Goal: Transaction & Acquisition: Purchase product/service

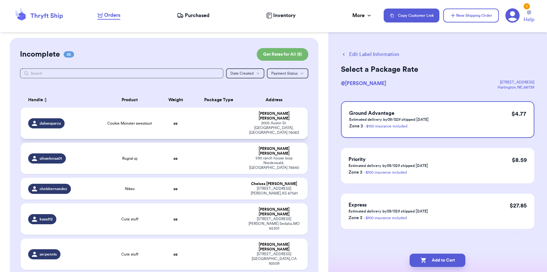
click at [226, 116] on td at bounding box center [219, 123] width 52 height 31
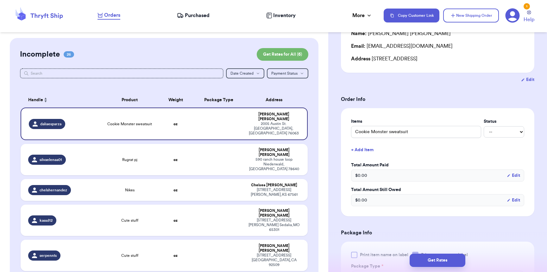
scroll to position [181, 0]
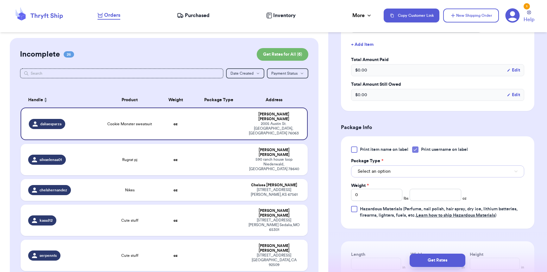
click at [389, 175] on span "Select an option" at bounding box center [374, 171] width 33 height 6
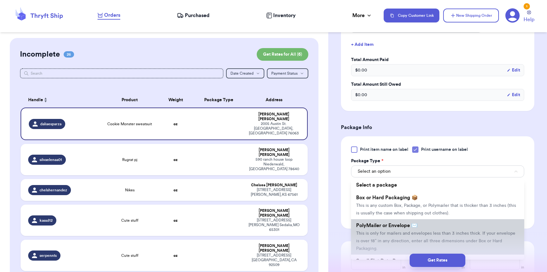
click at [387, 228] on span "PolyMailer or Envelope ✉️" at bounding box center [386, 225] width 61 height 5
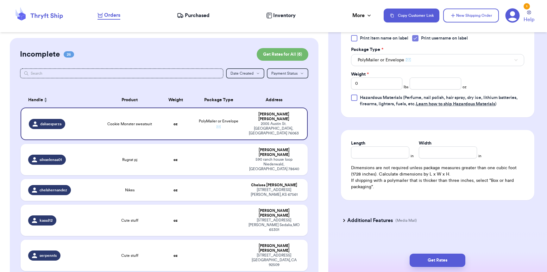
scroll to position [305, 0]
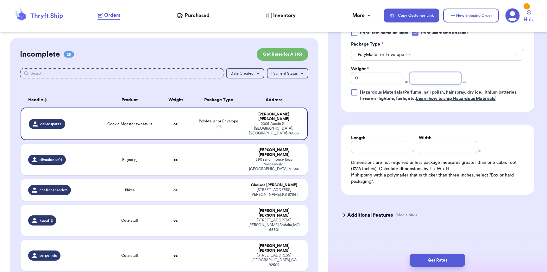
click at [433, 72] on input "number" at bounding box center [435, 78] width 51 height 12
type input "10"
type input "9"
type input "8"
click at [450, 261] on button "Get Rates" at bounding box center [438, 260] width 56 height 13
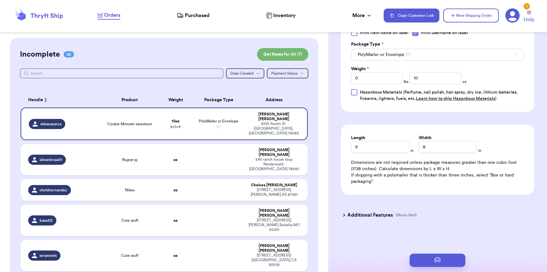
scroll to position [0, 0]
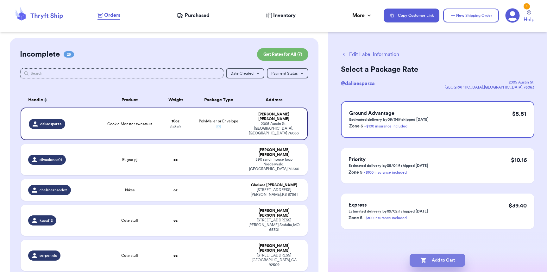
click at [422, 264] on button "Add to Cart" at bounding box center [438, 260] width 56 height 13
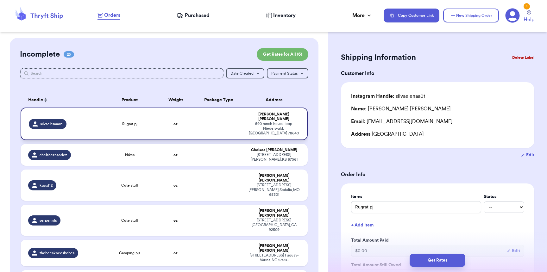
click at [110, 122] on td "Rugrat pj" at bounding box center [129, 124] width 57 height 33
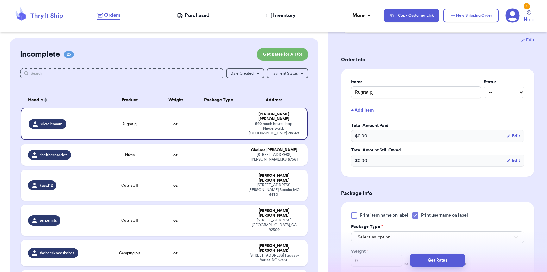
scroll to position [167, 0]
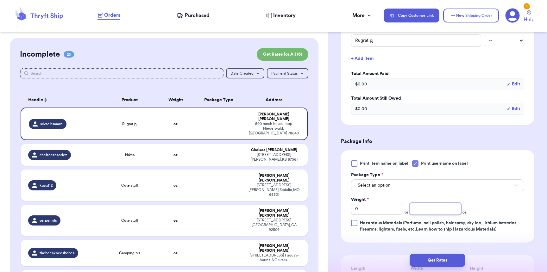
click at [412, 214] on input "number" at bounding box center [435, 209] width 51 height 12
type input "2"
click at [414, 187] on button "Select an option" at bounding box center [437, 185] width 173 height 12
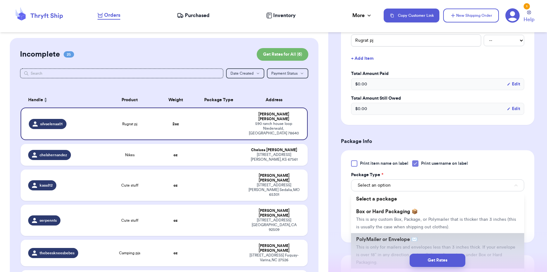
click at [400, 237] on li "PolyMailer or Envelope ✉️ This is only for mailers and envelopes less than 3 in…" at bounding box center [437, 250] width 173 height 35
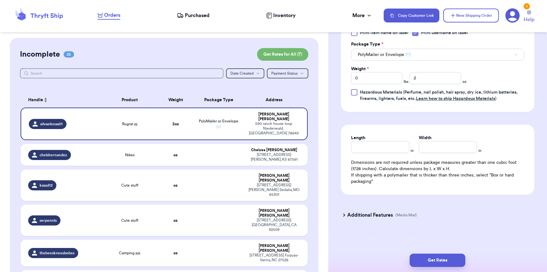
scroll to position [305, 0]
click at [378, 149] on input "Length" at bounding box center [380, 147] width 58 height 12
type input "8"
type input "6"
click at [441, 261] on button "Get Rates" at bounding box center [438, 260] width 56 height 13
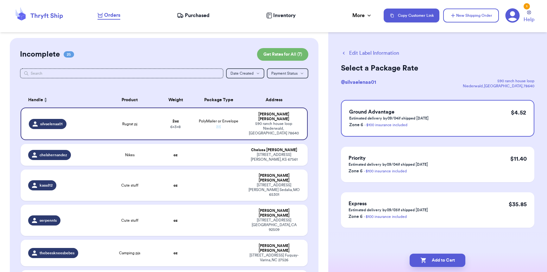
scroll to position [0, 0]
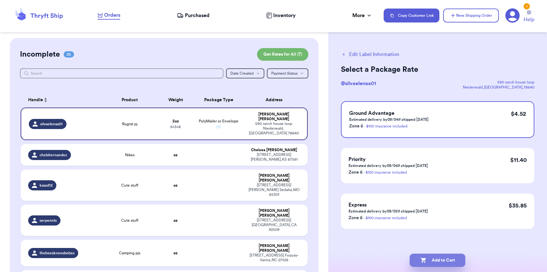
click at [424, 256] on button "Add to Cart" at bounding box center [438, 260] width 56 height 13
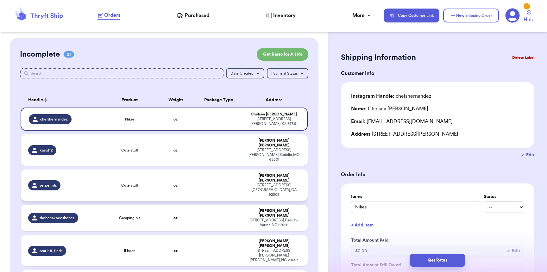
click at [94, 170] on td "serpennts" at bounding box center [61, 185] width 80 height 31
type input "Cute stuff"
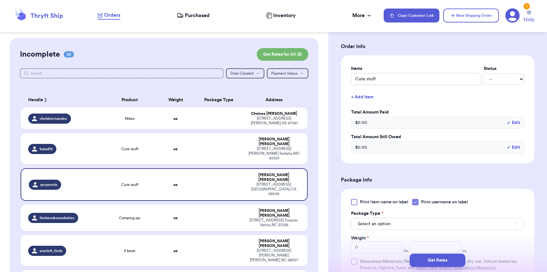
scroll to position [179, 0]
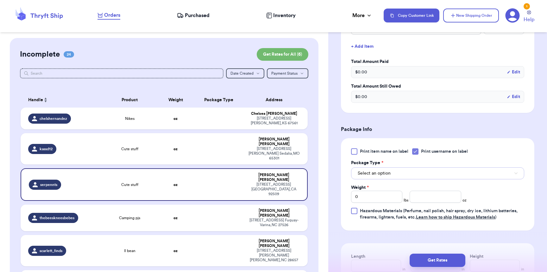
click at [396, 179] on button "Select an option" at bounding box center [437, 173] width 173 height 12
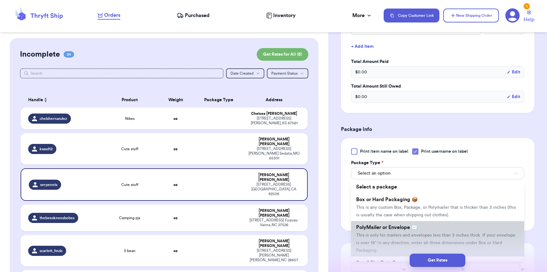
click at [379, 241] on li "PolyMailer or Envelope ✉️ This is only for mailers and envelopes less than 3 in…" at bounding box center [437, 238] width 173 height 35
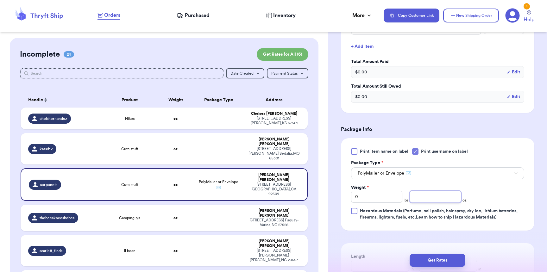
click at [410, 200] on input "number" at bounding box center [435, 197] width 51 height 12
type input "15"
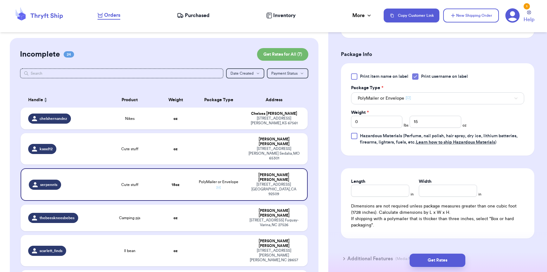
scroll to position [254, 0]
click at [394, 197] on input "Length" at bounding box center [380, 191] width 58 height 12
type input "9"
click at [437, 266] on button "Get Rates" at bounding box center [438, 260] width 56 height 13
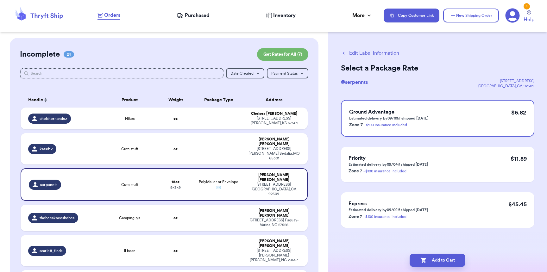
scroll to position [0, 0]
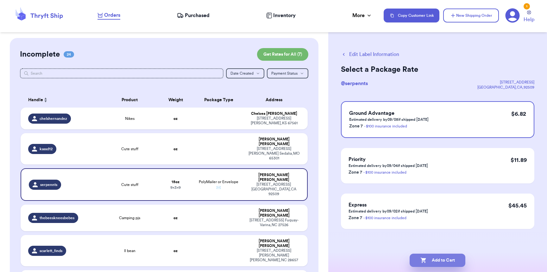
click at [437, 255] on button "Add to Cart" at bounding box center [438, 260] width 56 height 13
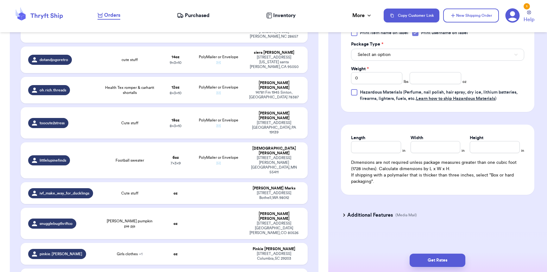
scroll to position [101, 0]
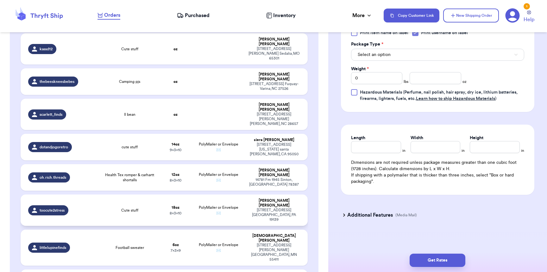
click at [238, 195] on td "PolyMailer or Envelope ✉️" at bounding box center [219, 210] width 52 height 31
type input "Cute stuff"
type input "1"
type input "2"
type input "10"
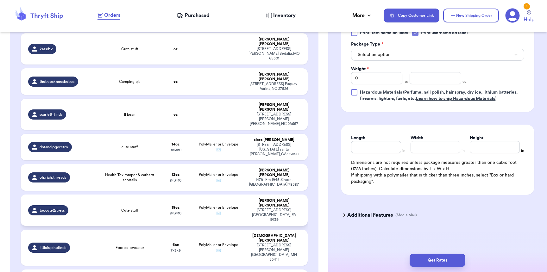
type input "8"
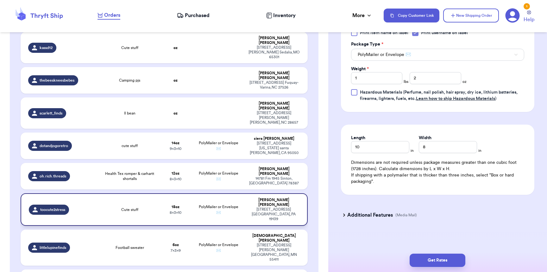
click at [134, 207] on span "Cute stuff" at bounding box center [129, 209] width 17 height 5
click at [430, 265] on button "Get Rates" at bounding box center [438, 260] width 56 height 13
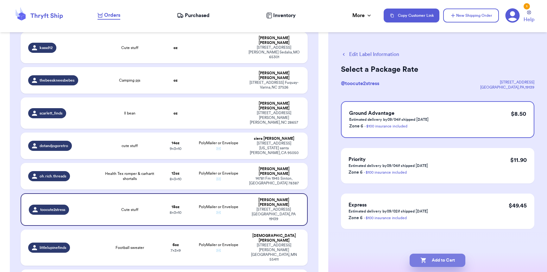
click at [430, 264] on button "Add to Cart" at bounding box center [438, 260] width 56 height 13
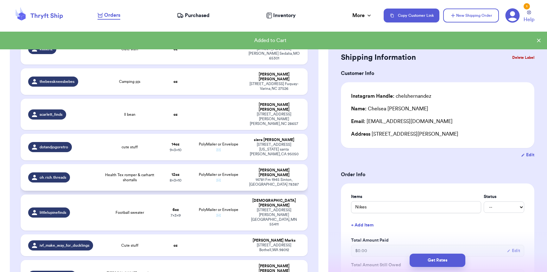
click at [124, 173] on span "Health Tex romper & carhartt shortalls" at bounding box center [130, 178] width 50 height 10
type input "Health Tex romper & carhartt shortalls"
type input "12"
type input "10"
type input "8"
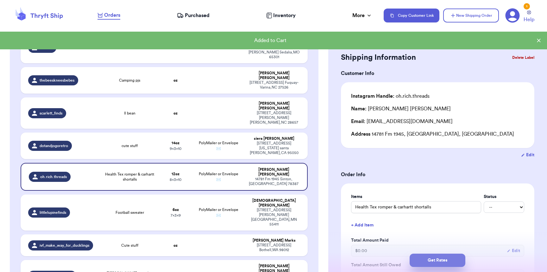
click at [440, 267] on button "Get Rates" at bounding box center [438, 260] width 56 height 13
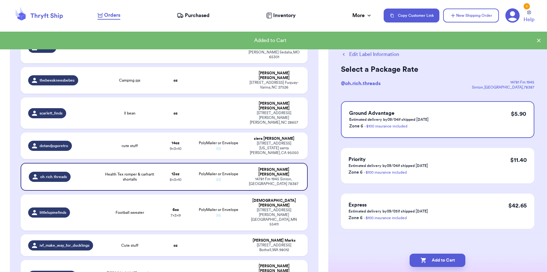
click at [442, 262] on button "Add to Cart" at bounding box center [438, 260] width 56 height 13
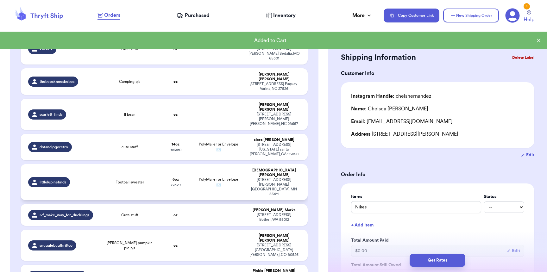
click at [204, 164] on td "PolyMailer or Envelope ✉️" at bounding box center [219, 182] width 52 height 36
type input "Football sweater"
type input "6"
type input "9"
type input "7"
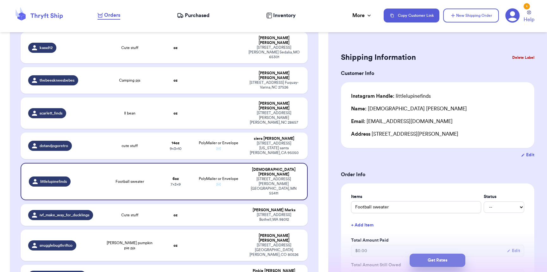
click at [419, 259] on button "Get Rates" at bounding box center [438, 260] width 56 height 13
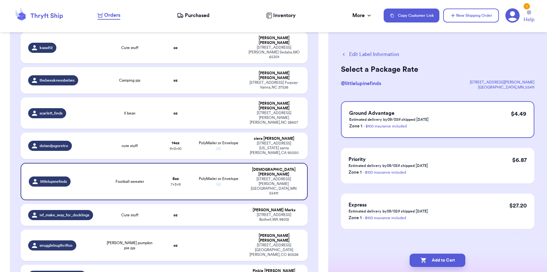
click at [419, 259] on button "Add to Cart" at bounding box center [438, 260] width 56 height 13
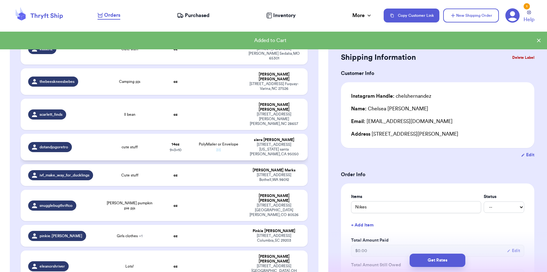
click at [180, 148] on span "9 x 3 x 10" at bounding box center [176, 150] width 12 height 4
type input "cute stuff"
type input "14"
type input "10"
type input "9"
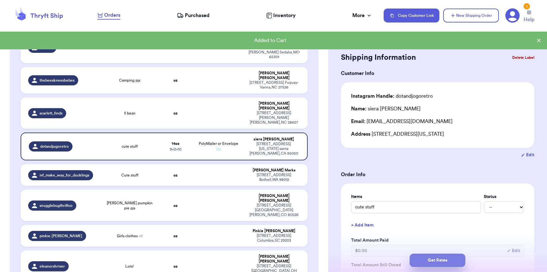
click at [427, 264] on button "Get Rates" at bounding box center [438, 260] width 56 height 13
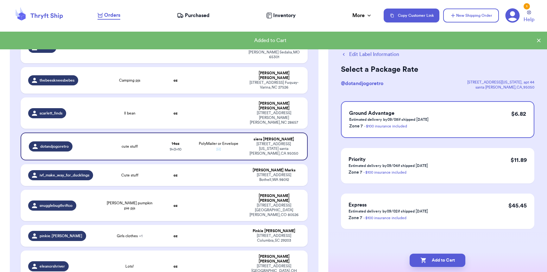
click at [427, 264] on button "Add to Cart" at bounding box center [438, 260] width 56 height 13
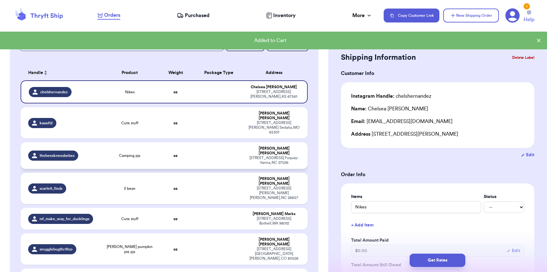
scroll to position [27, 0]
click at [169, 173] on td "oz" at bounding box center [175, 188] width 35 height 31
type input "ll bean"
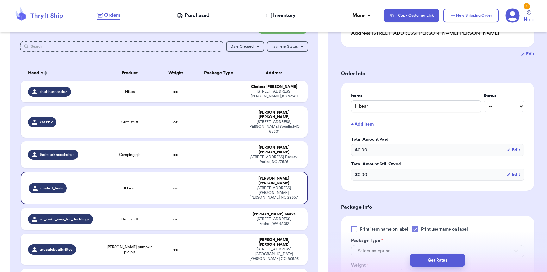
scroll to position [166, 0]
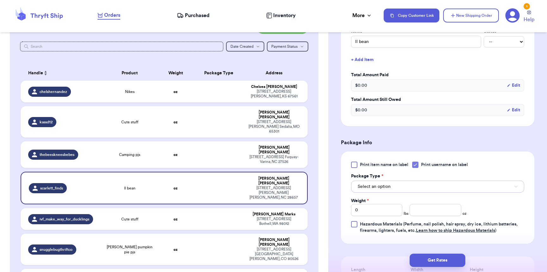
click at [402, 193] on button "Select an option" at bounding box center [437, 187] width 173 height 12
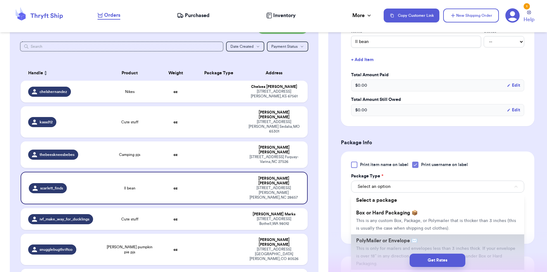
click at [380, 237] on li "PolyMailer or Envelope ✉️ This is only for mailers and envelopes less than 3 in…" at bounding box center [437, 252] width 173 height 35
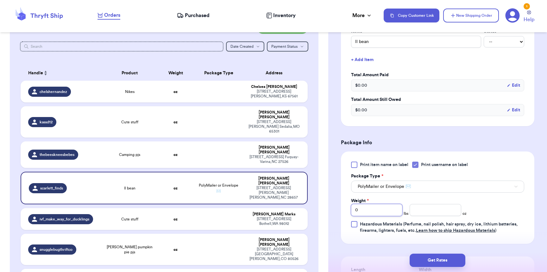
click at [373, 216] on input "0" at bounding box center [376, 210] width 51 height 12
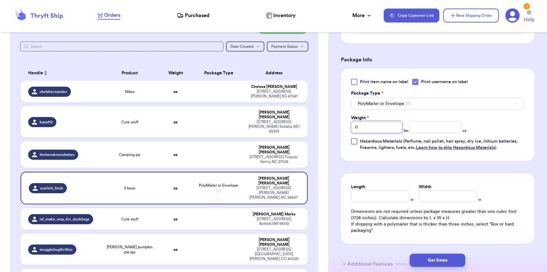
scroll to position [255, 0]
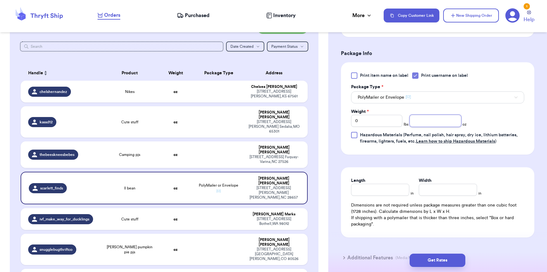
click at [451, 121] on input "number" at bounding box center [435, 121] width 51 height 12
type input "6"
type input "8"
click at [425, 266] on button "Get Rates" at bounding box center [438, 260] width 56 height 13
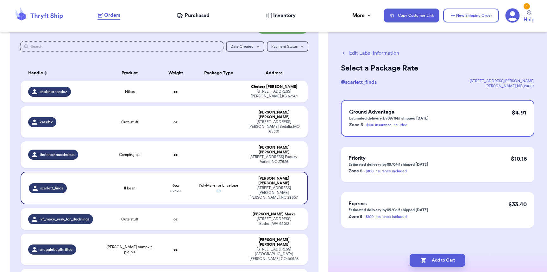
scroll to position [0, 0]
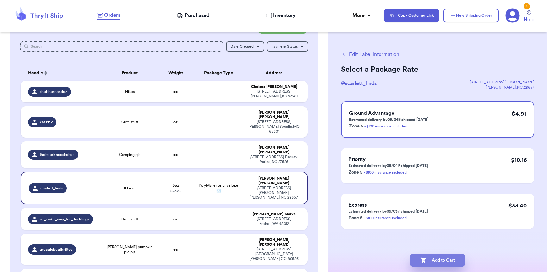
click at [442, 262] on button "Add to Cart" at bounding box center [438, 260] width 56 height 13
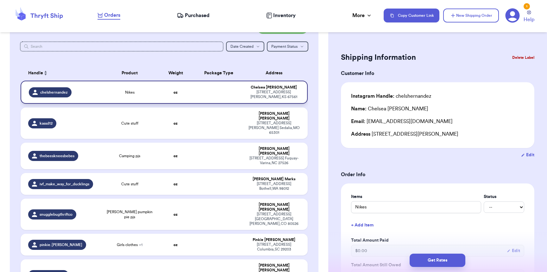
click at [108, 95] on td "Nikes" at bounding box center [129, 92] width 57 height 23
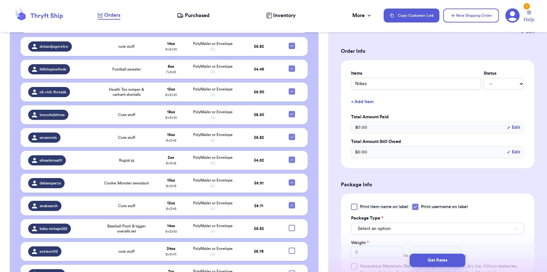
scroll to position [280, 0]
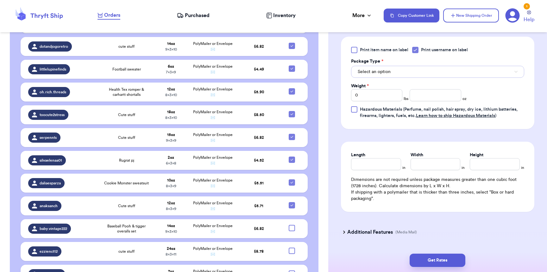
click at [397, 76] on button "Select an option" at bounding box center [437, 72] width 173 height 12
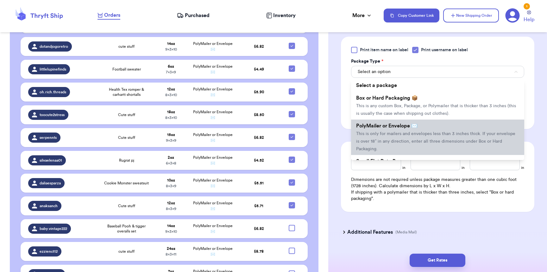
click at [406, 129] on span "PolyMailer or Envelope ✉️" at bounding box center [386, 125] width 61 height 5
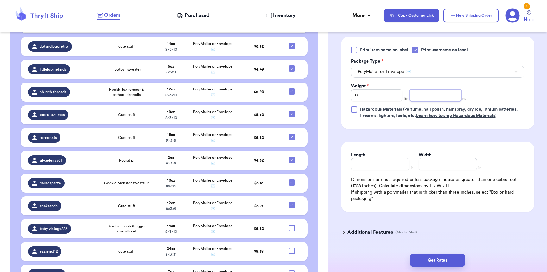
click at [414, 100] on input "number" at bounding box center [435, 95] width 51 height 12
type input "7"
type input "8"
type input "7"
click at [449, 255] on button "Get Rates" at bounding box center [438, 260] width 56 height 13
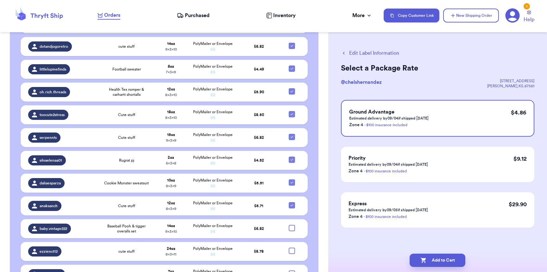
scroll to position [0, 0]
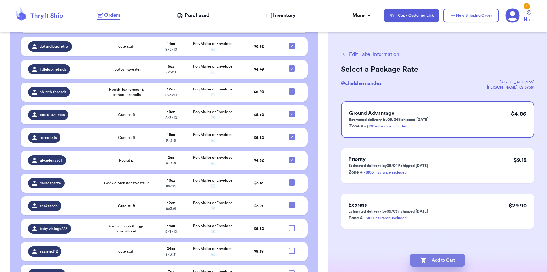
click at [451, 265] on button "Add to Cart" at bounding box center [438, 260] width 56 height 13
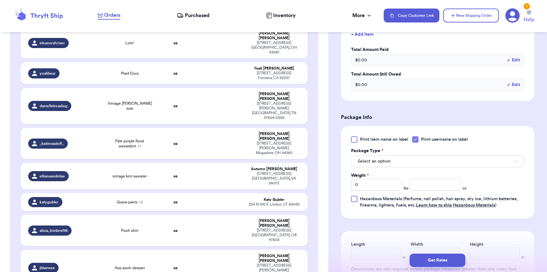
scroll to position [22, 0]
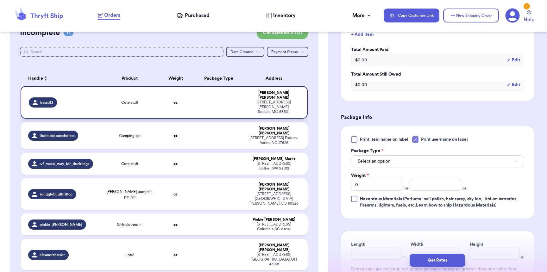
click at [97, 102] on td "kassd12" at bounding box center [61, 102] width 80 height 33
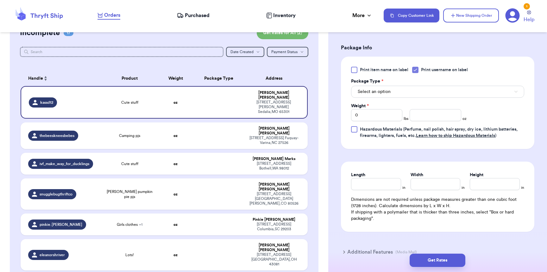
scroll to position [264, 0]
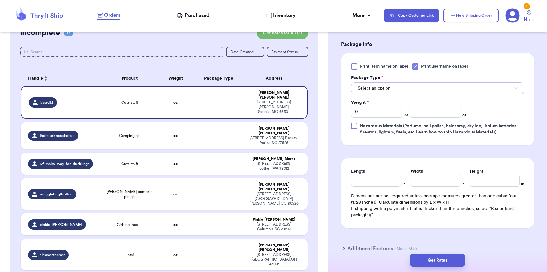
click at [359, 89] on span "Select an option" at bounding box center [374, 88] width 33 height 6
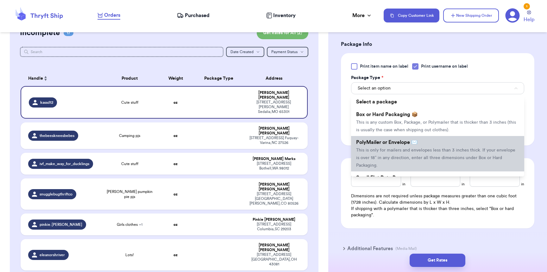
click at [370, 145] on span "PolyMailer or Envelope ✉️" at bounding box center [386, 142] width 61 height 5
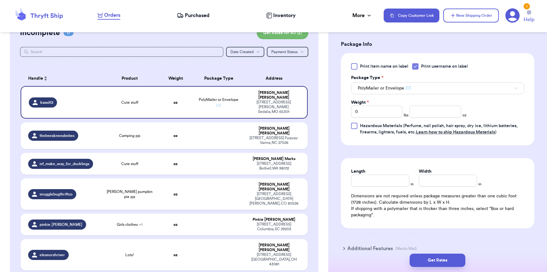
click at [428, 106] on div "Weight * 0 lbs oz" at bounding box center [409, 108] width 116 height 18
click at [428, 108] on input "number" at bounding box center [435, 112] width 51 height 12
type input "3"
type input "8"
type input "6"
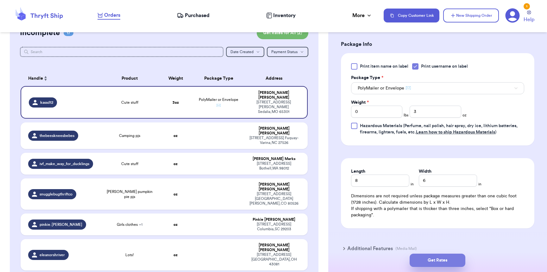
click at [434, 258] on button "Get Rates" at bounding box center [438, 260] width 56 height 13
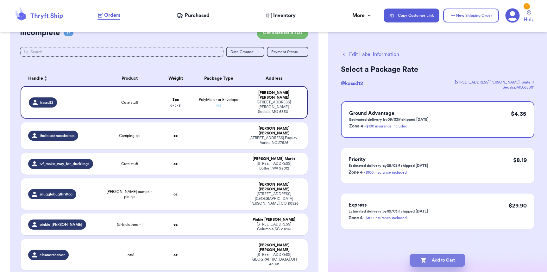
click at [439, 256] on button "Add to Cart" at bounding box center [438, 260] width 56 height 13
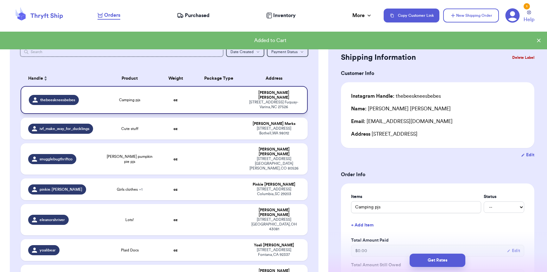
click at [53, 95] on div "thebeeskneesbebes" at bounding box center [54, 100] width 50 height 10
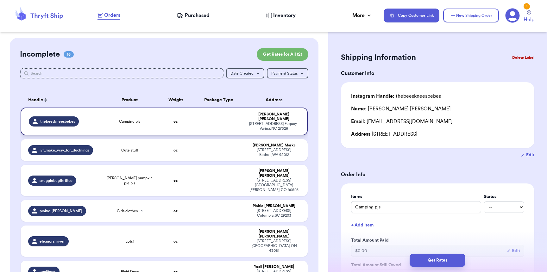
click at [104, 112] on td "Camping pjs" at bounding box center [129, 122] width 57 height 28
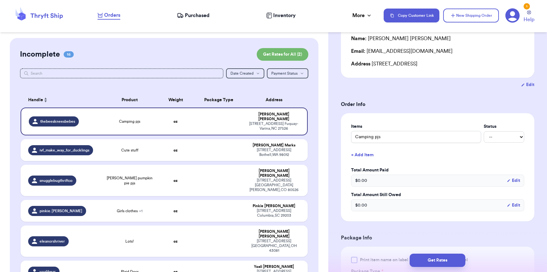
scroll to position [172, 0]
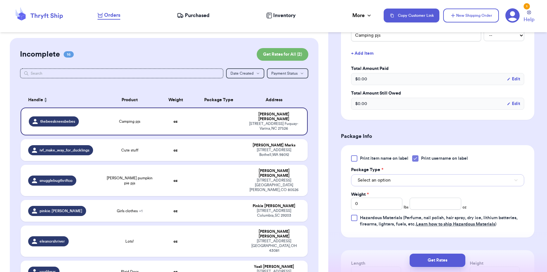
click at [390, 181] on button "Select an option" at bounding box center [437, 180] width 173 height 12
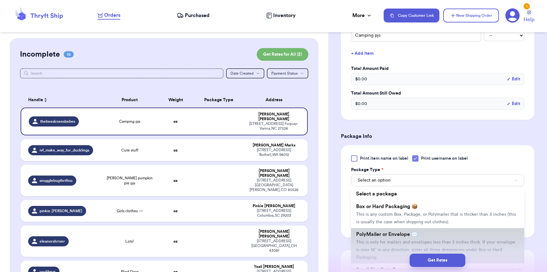
click at [392, 236] on span "PolyMailer or Envelope ✉️" at bounding box center [386, 234] width 61 height 5
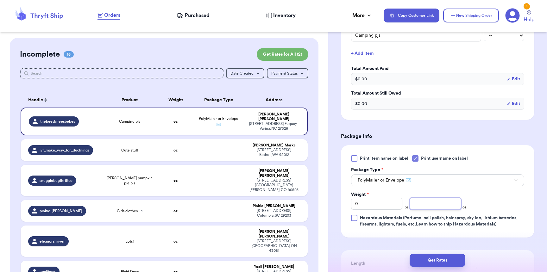
click at [414, 207] on input "number" at bounding box center [435, 204] width 51 height 12
type input "5"
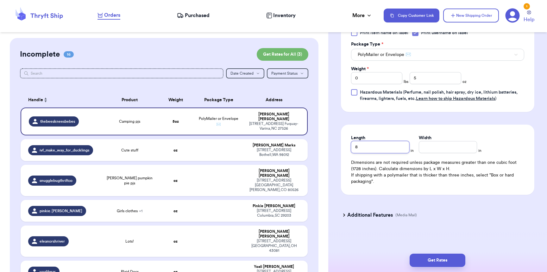
type input "8"
type input "6"
click at [442, 258] on button "Get Rates" at bounding box center [438, 260] width 56 height 13
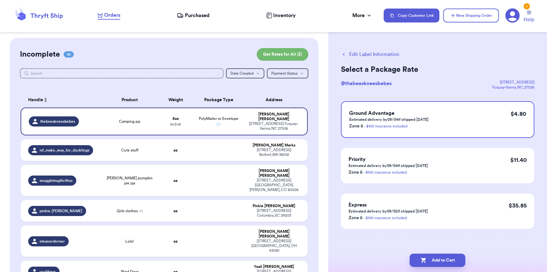
click at [442, 258] on button "Add to Cart" at bounding box center [438, 260] width 56 height 13
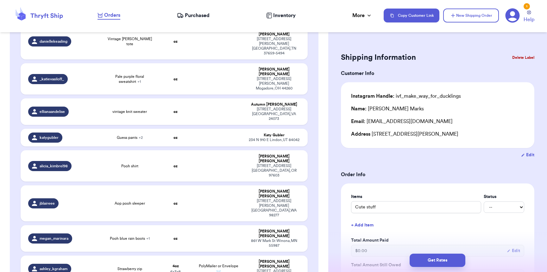
scroll to position [381, 0]
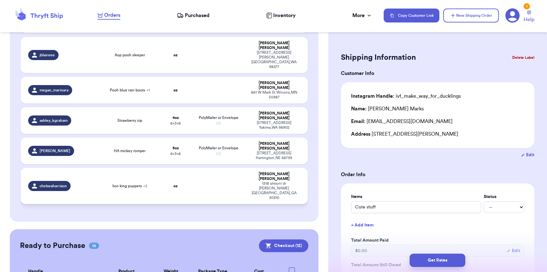
click at [124, 184] on span "lion king puppets + 2" at bounding box center [129, 186] width 35 height 5
type input "lion king puppets"
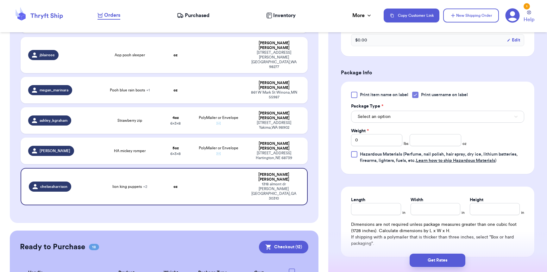
scroll to position [292, 0]
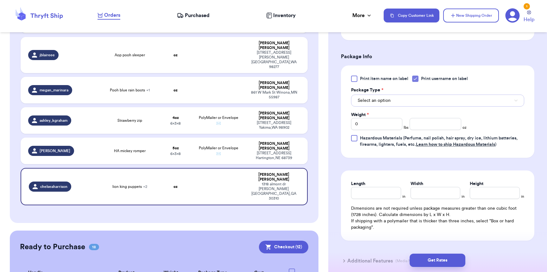
click at [375, 103] on span "Select an option" at bounding box center [374, 100] width 33 height 6
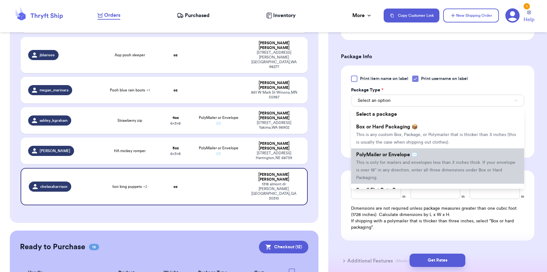
click at [374, 157] on span "PolyMailer or Envelope ✉️" at bounding box center [386, 154] width 61 height 5
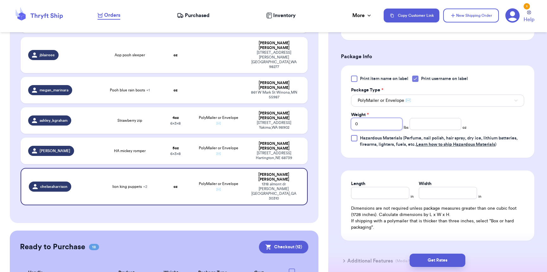
click at [365, 125] on input "0" at bounding box center [376, 124] width 51 height 12
type input "02"
type input "5"
type input "14"
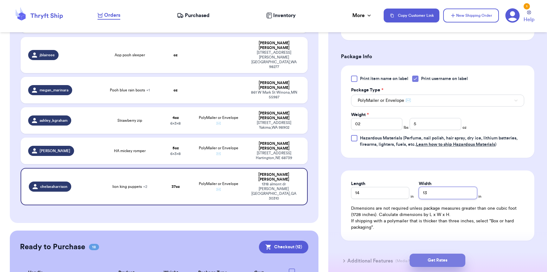
type input "13"
click at [438, 262] on button "Get Rates" at bounding box center [438, 260] width 56 height 13
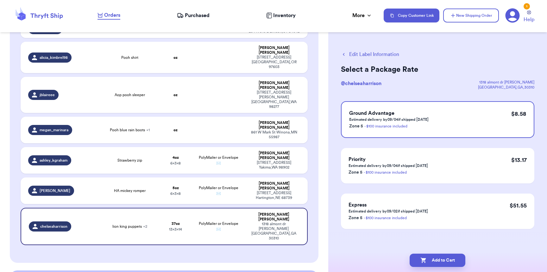
scroll to position [287, 0]
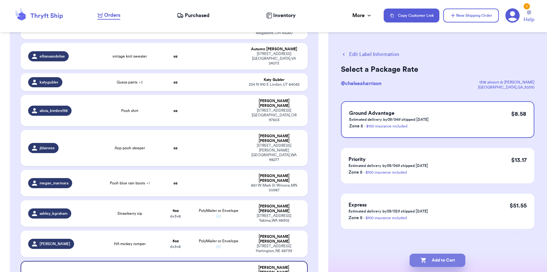
click at [436, 258] on button "Add to Cart" at bounding box center [438, 260] width 56 height 13
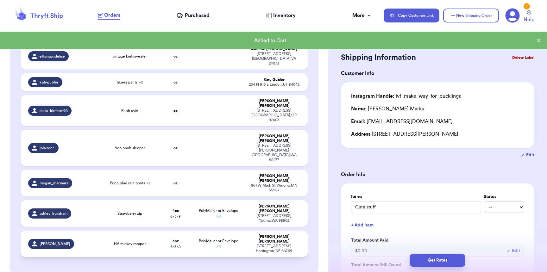
click at [186, 231] on td "5 oz 6 x 3 x 8" at bounding box center [175, 244] width 35 height 27
type input "HA mickey romper"
type input "5"
type input "8"
type input "6"
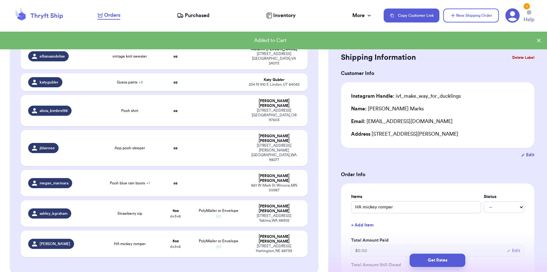
scroll to position [287, 0]
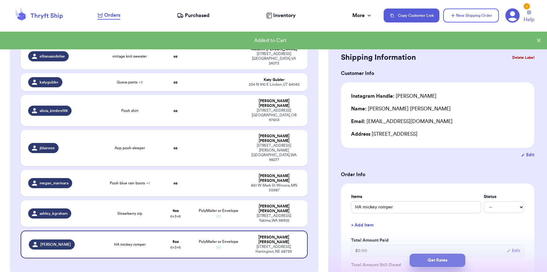
click at [431, 262] on button "Get Rates" at bounding box center [438, 260] width 56 height 13
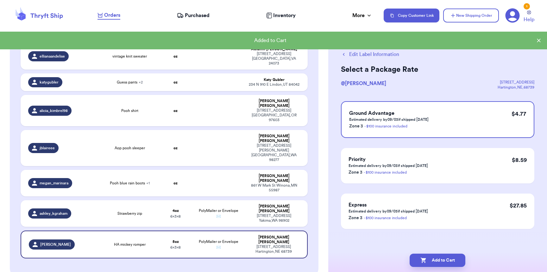
click at [431, 262] on button "Add to Cart" at bounding box center [438, 260] width 56 height 13
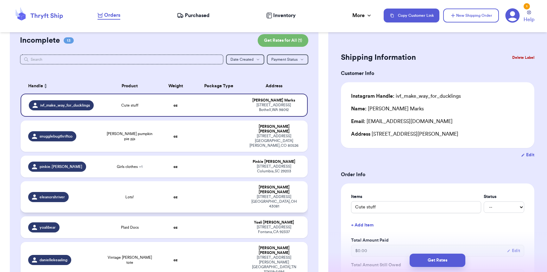
scroll to position [0, 0]
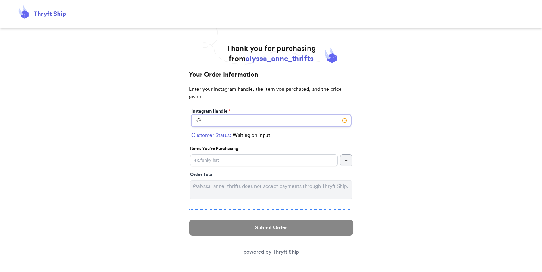
click at [222, 123] on input "Instagram Handle *" at bounding box center [272, 121] width 160 height 12
type input "thriftingforpeanuts"
select select "MN"
type input "Eden Prairie"
type input "55347"
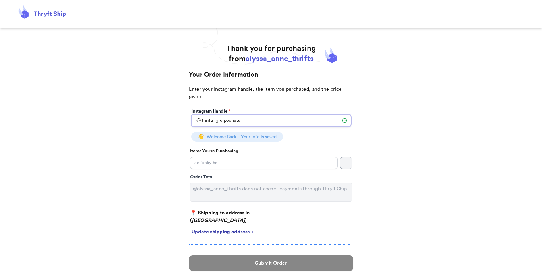
type input "thriftingforpeanuts"
click at [236, 161] on input "Instagram Handle *" at bounding box center [264, 163] width 148 height 12
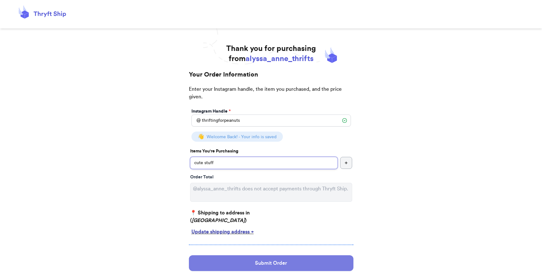
type input "cute stuff"
click at [256, 266] on button "Submit Order" at bounding box center [271, 263] width 165 height 16
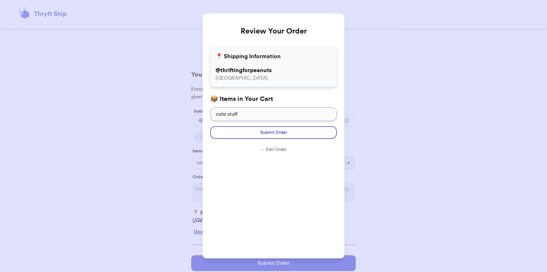
click at [253, 125] on form "Submit Order ← Edit Order" at bounding box center [273, 140] width 127 height 39
click at [248, 144] on form "Submit Order ← Edit Order" at bounding box center [273, 140] width 127 height 39
click at [250, 140] on form "Submit Order ← Edit Order" at bounding box center [273, 140] width 127 height 39
click at [251, 137] on button "Submit Order" at bounding box center [273, 132] width 127 height 13
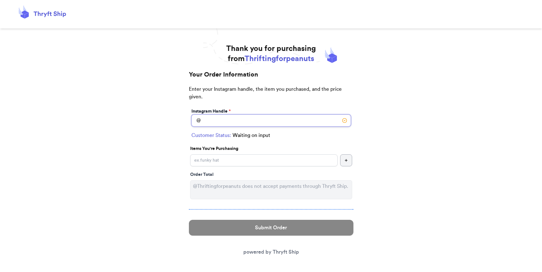
click at [222, 122] on input "Instagram Handle *" at bounding box center [272, 121] width 160 height 12
type input "butterfly.baby.boutique"
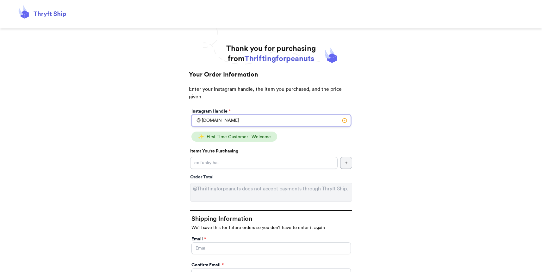
drag, startPoint x: 281, startPoint y: 119, endPoint x: 116, endPoint y: 115, distance: 165.0
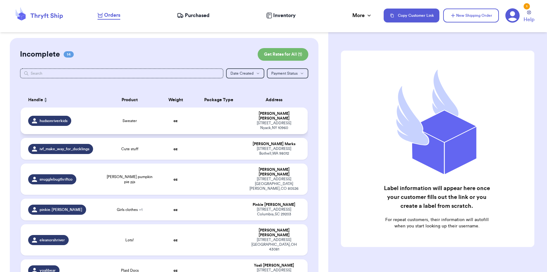
click at [60, 123] on div "hudsonriverkids" at bounding box center [49, 121] width 43 height 10
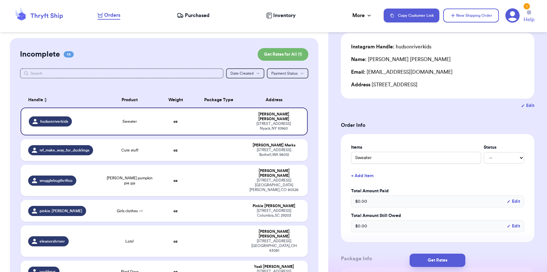
scroll to position [148, 0]
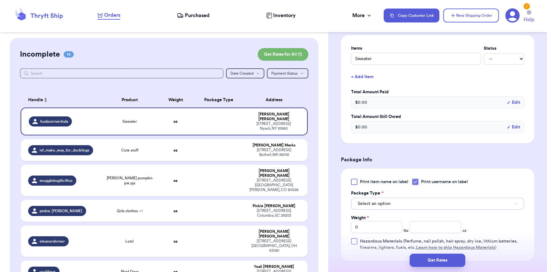
click at [393, 205] on button "Select an option" at bounding box center [437, 204] width 173 height 12
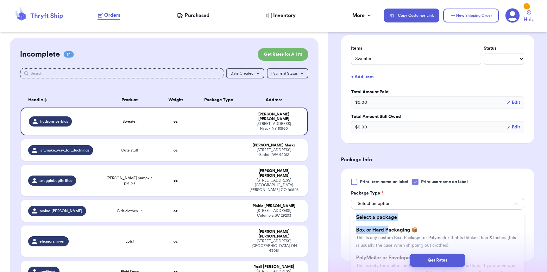
drag, startPoint x: 387, startPoint y: 235, endPoint x: 398, endPoint y: 209, distance: 28.1
click at [398, 210] on div "Select an option Select a package Box or Hard Packaging 📦 This is any custom Bo…" at bounding box center [437, 203] width 173 height 13
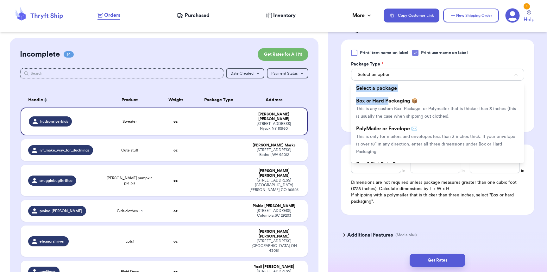
scroll to position [305, 0]
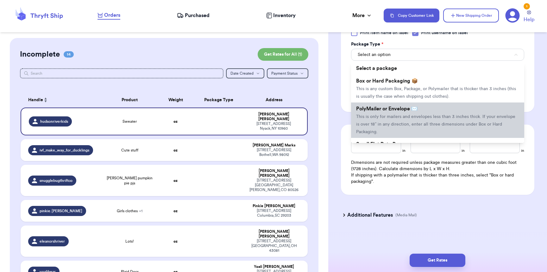
click at [403, 106] on span "PolyMailer or Envelope ✉️" at bounding box center [386, 108] width 61 height 5
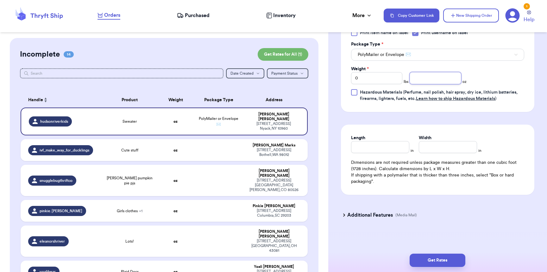
click at [417, 76] on input "number" at bounding box center [435, 78] width 51 height 12
type input "5"
type input "6"
type input "9"
type input "8"
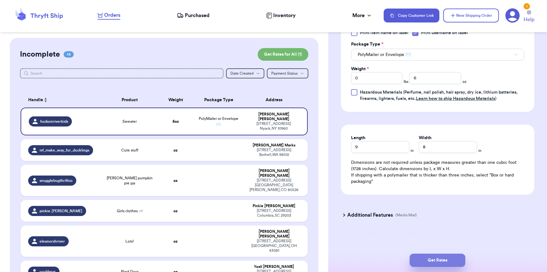
click at [455, 262] on button "Get Rates" at bounding box center [438, 260] width 56 height 13
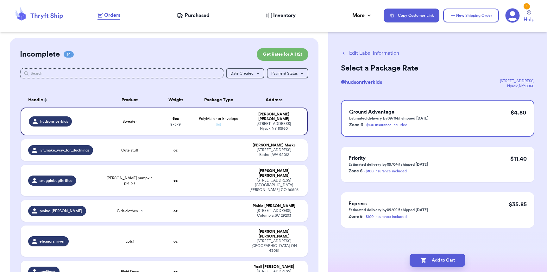
scroll to position [0, 0]
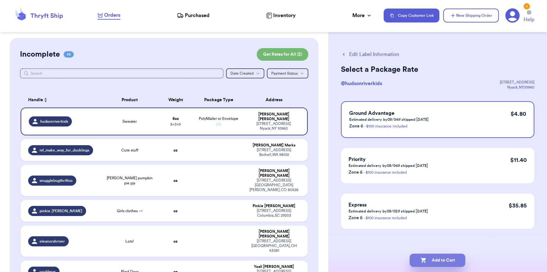
click at [444, 260] on button "Add to Cart" at bounding box center [438, 260] width 56 height 13
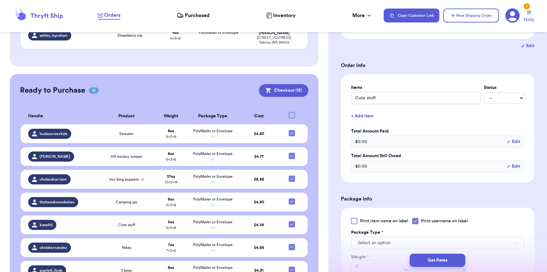
scroll to position [466, 0]
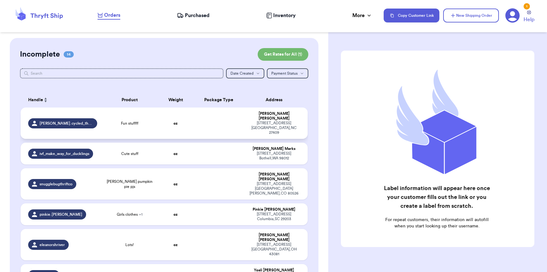
click at [178, 122] on td "oz" at bounding box center [175, 123] width 35 height 31
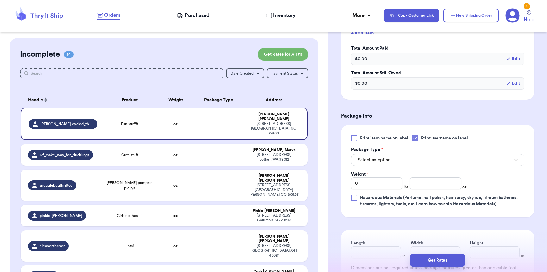
scroll to position [206, 0]
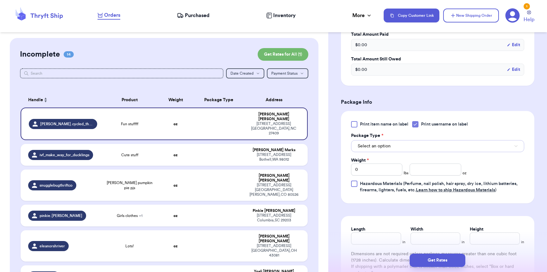
click at [409, 148] on button "Select an option" at bounding box center [437, 146] width 173 height 12
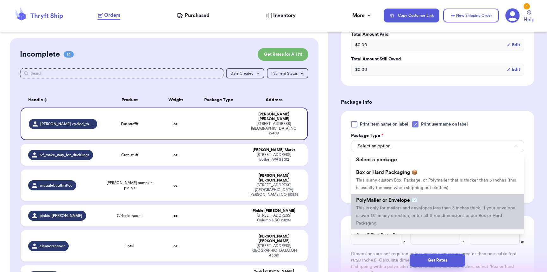
click at [402, 201] on span "PolyMailer or Envelope ✉️" at bounding box center [386, 200] width 61 height 5
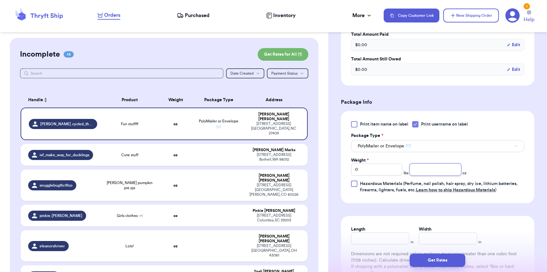
click at [438, 175] on input "number" at bounding box center [435, 170] width 51 height 12
type input "7"
type input "9"
type input "8"
click at [456, 265] on button "Get Rates" at bounding box center [438, 260] width 56 height 13
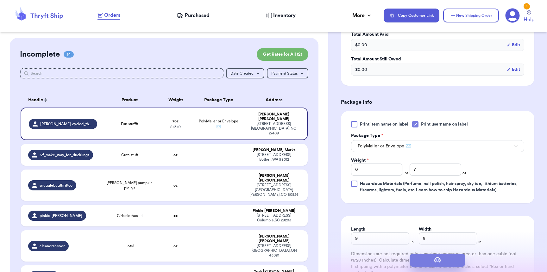
scroll to position [0, 0]
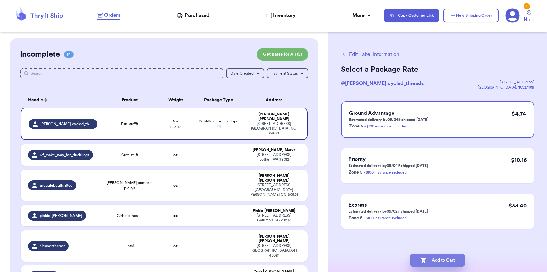
click at [458, 263] on button "Add to Cart" at bounding box center [438, 260] width 56 height 13
